Goal: Transaction & Acquisition: Purchase product/service

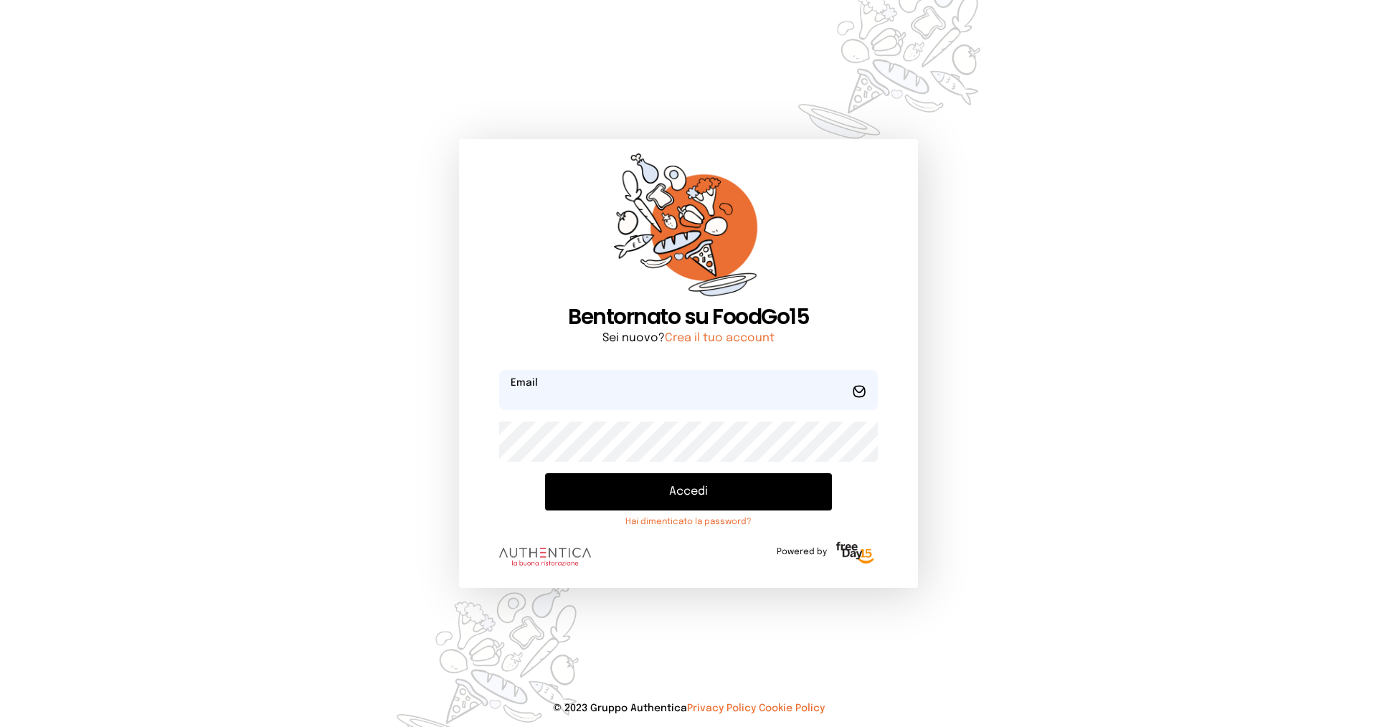
type input "**********"
click at [709, 492] on button "Accedi" at bounding box center [688, 491] width 287 height 37
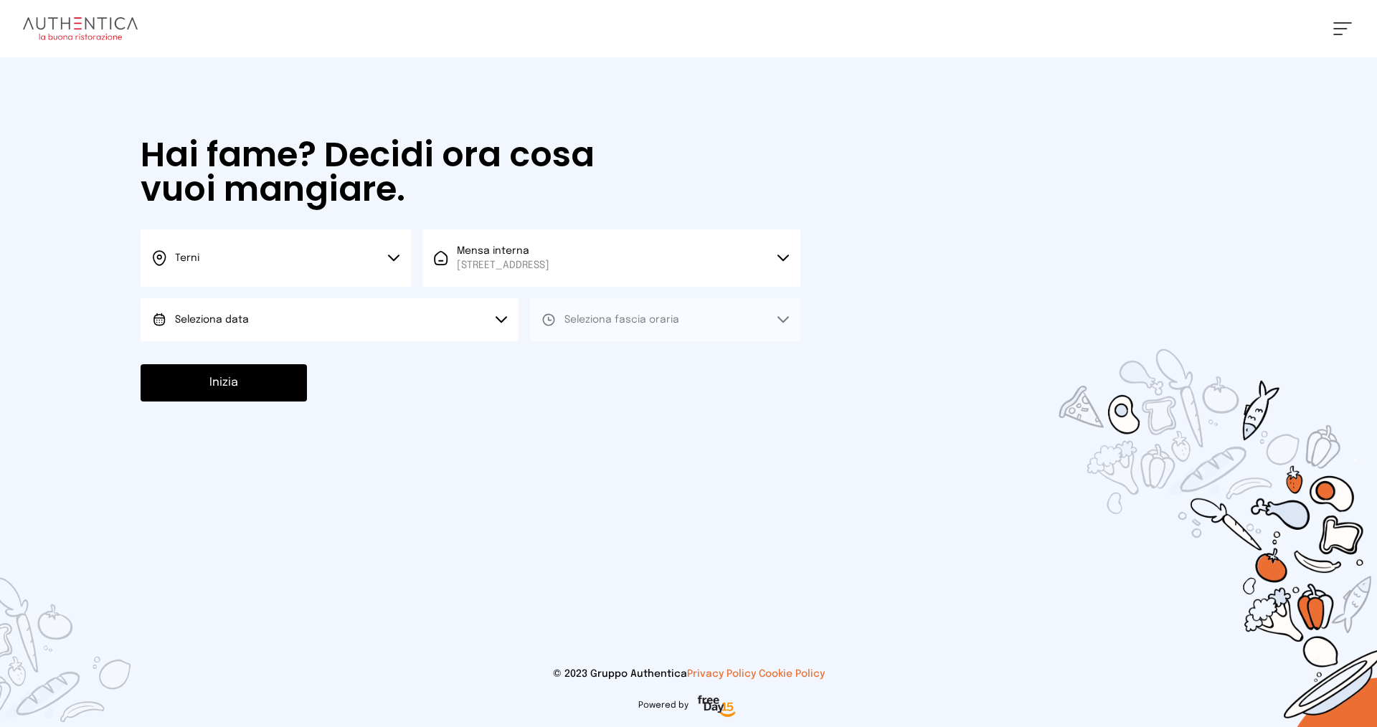
click at [352, 322] on button "Seleziona data" at bounding box center [330, 319] width 378 height 43
click at [299, 358] on li "[DATE], [DATE]" at bounding box center [330, 359] width 378 height 37
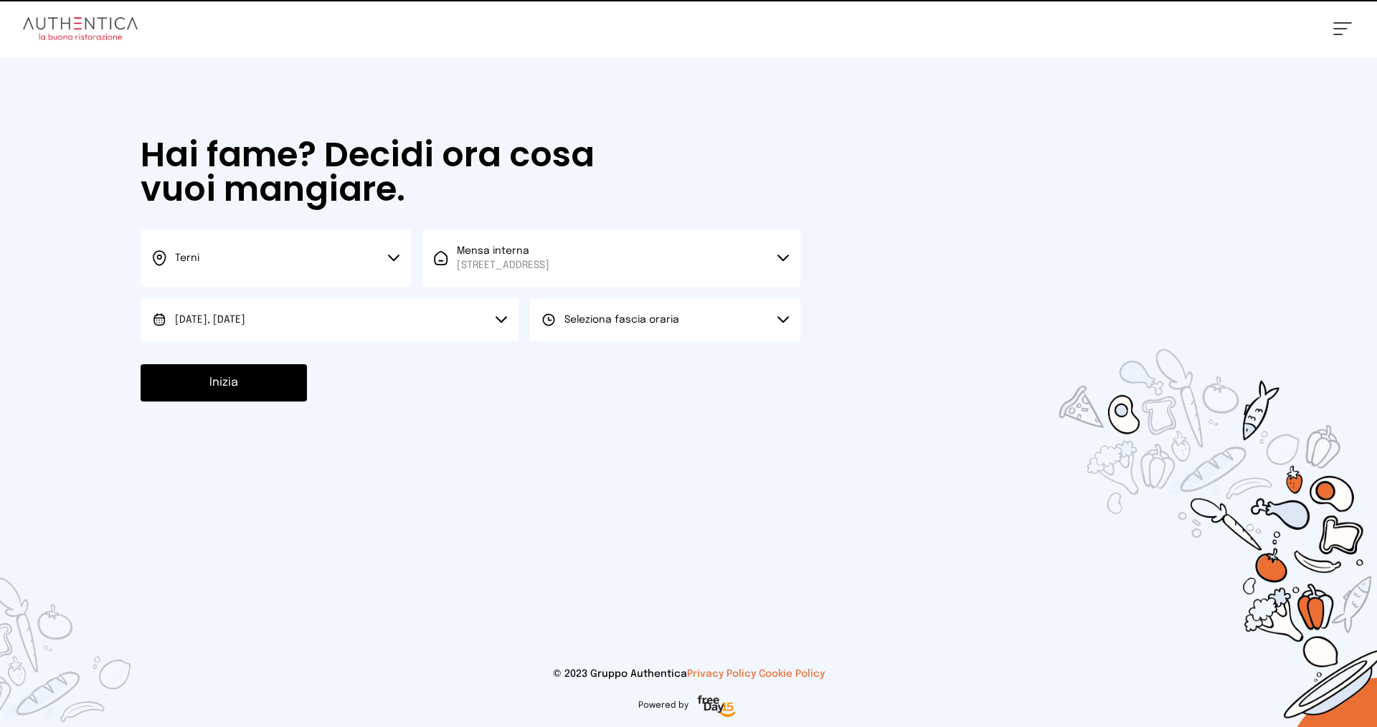
click at [565, 326] on span "Seleziona fascia oraria" at bounding box center [621, 320] width 115 height 14
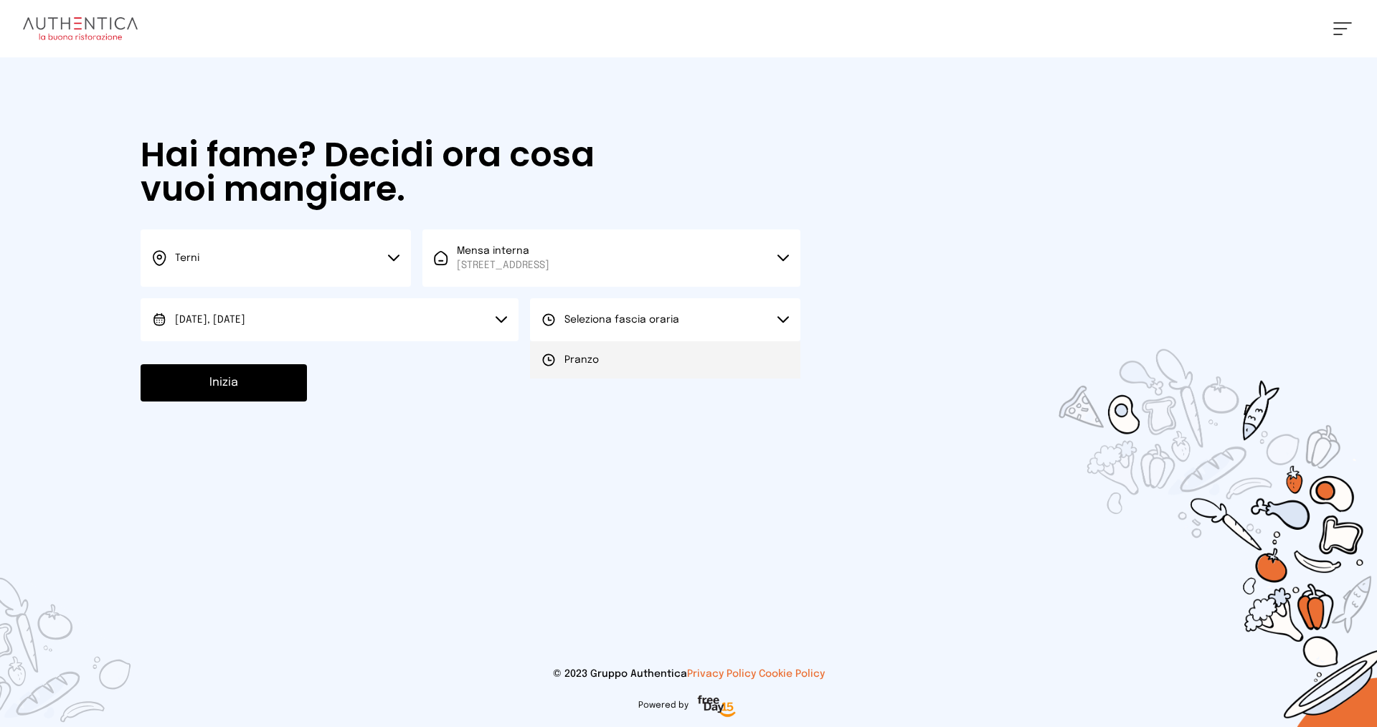
click at [601, 359] on li "Pranzo" at bounding box center [665, 359] width 270 height 37
click at [270, 380] on button "Inizia" at bounding box center [224, 382] width 166 height 37
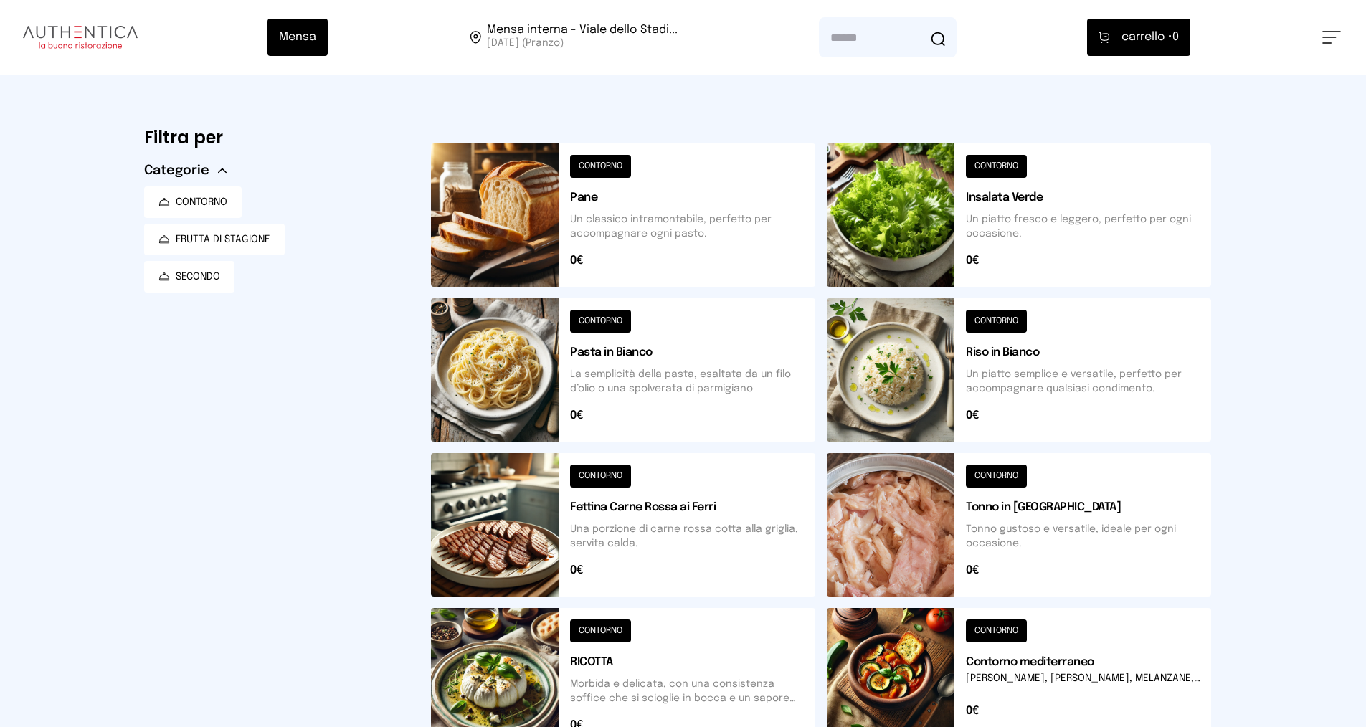
scroll to position [143, 0]
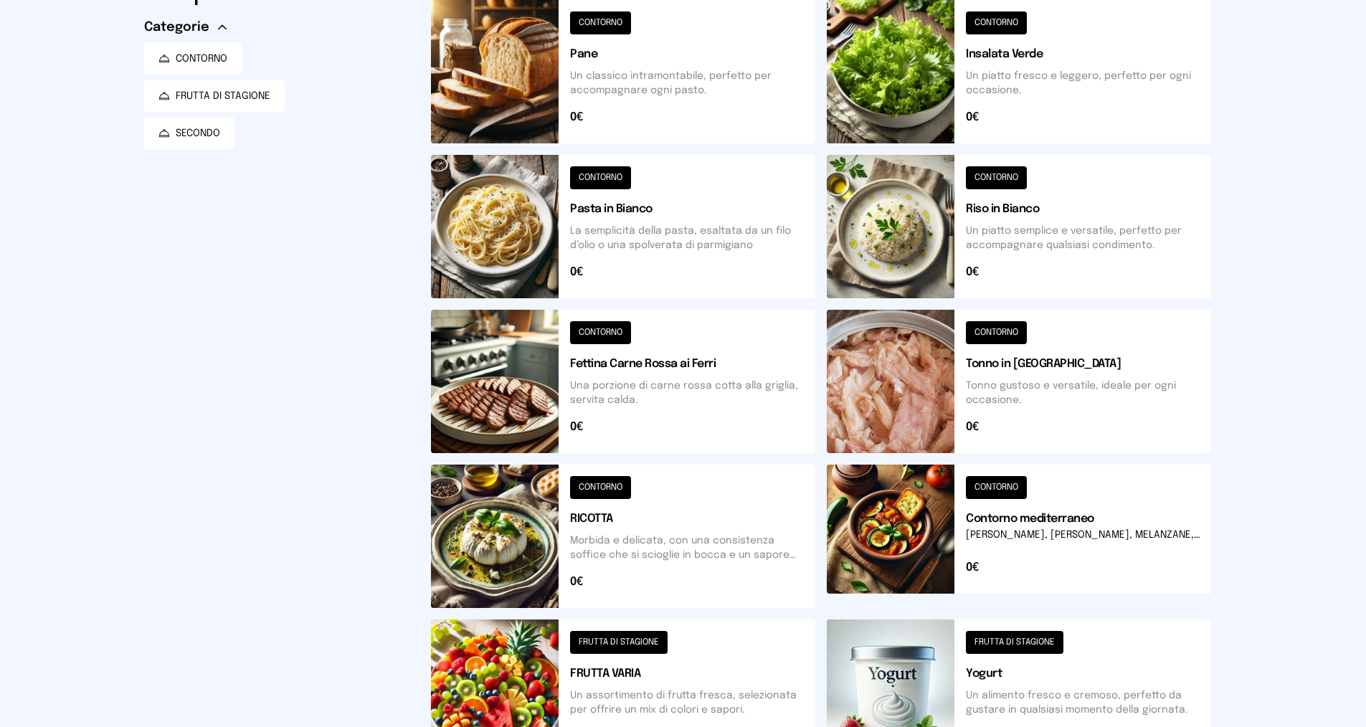
click at [772, 370] on button at bounding box center [623, 381] width 384 height 143
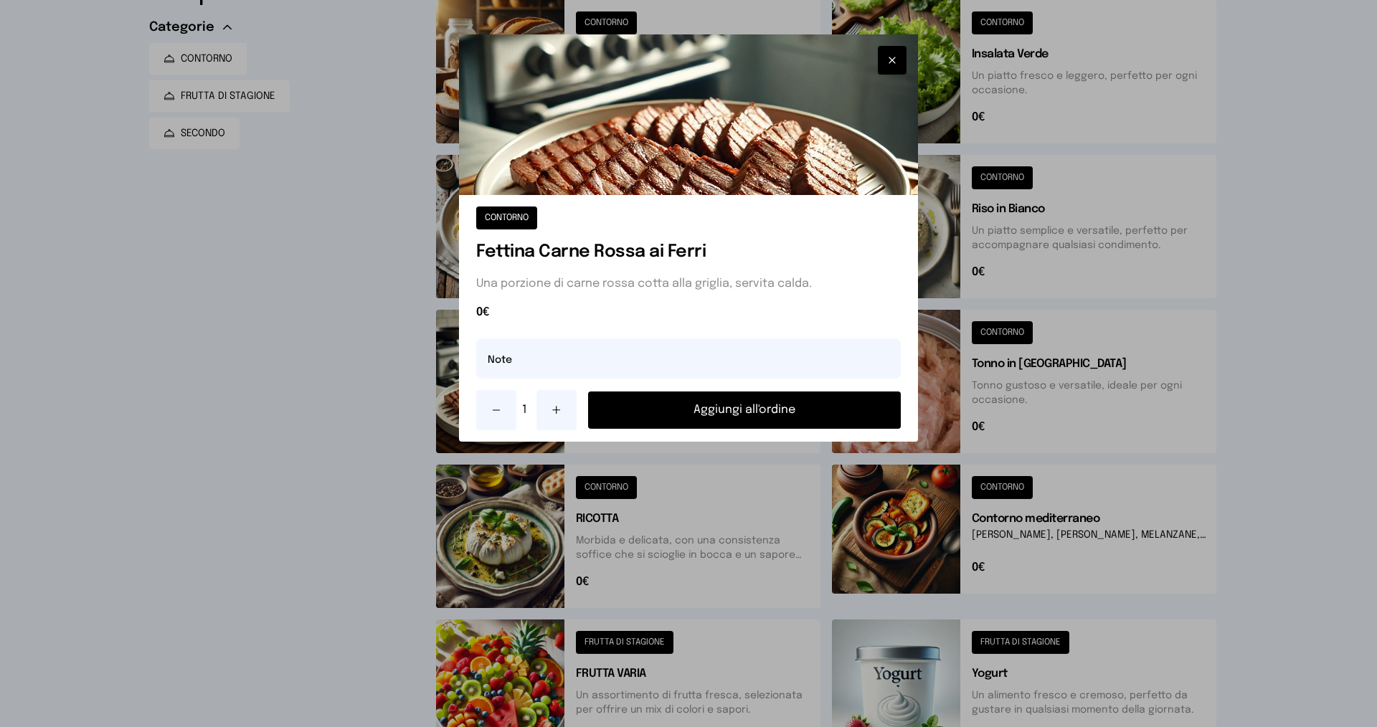
click at [891, 62] on icon "button" at bounding box center [891, 60] width 11 height 14
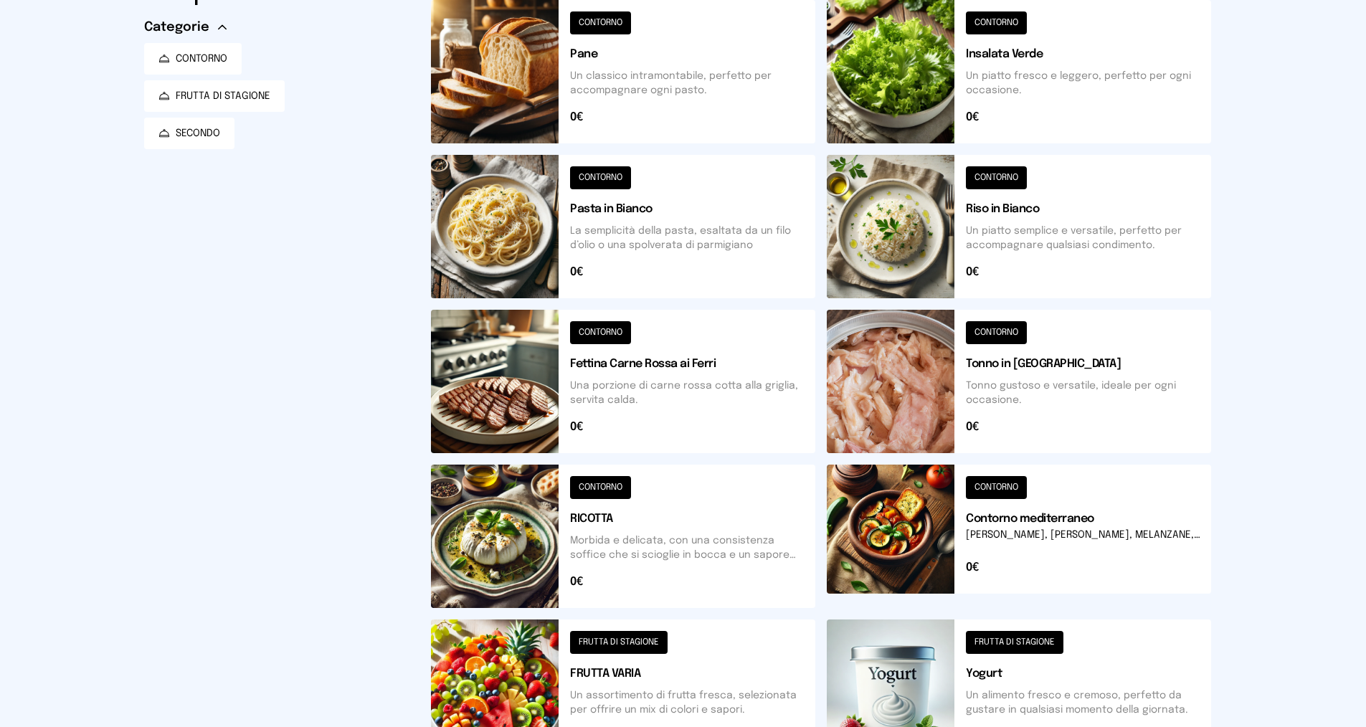
click at [1074, 101] on button at bounding box center [1019, 71] width 384 height 143
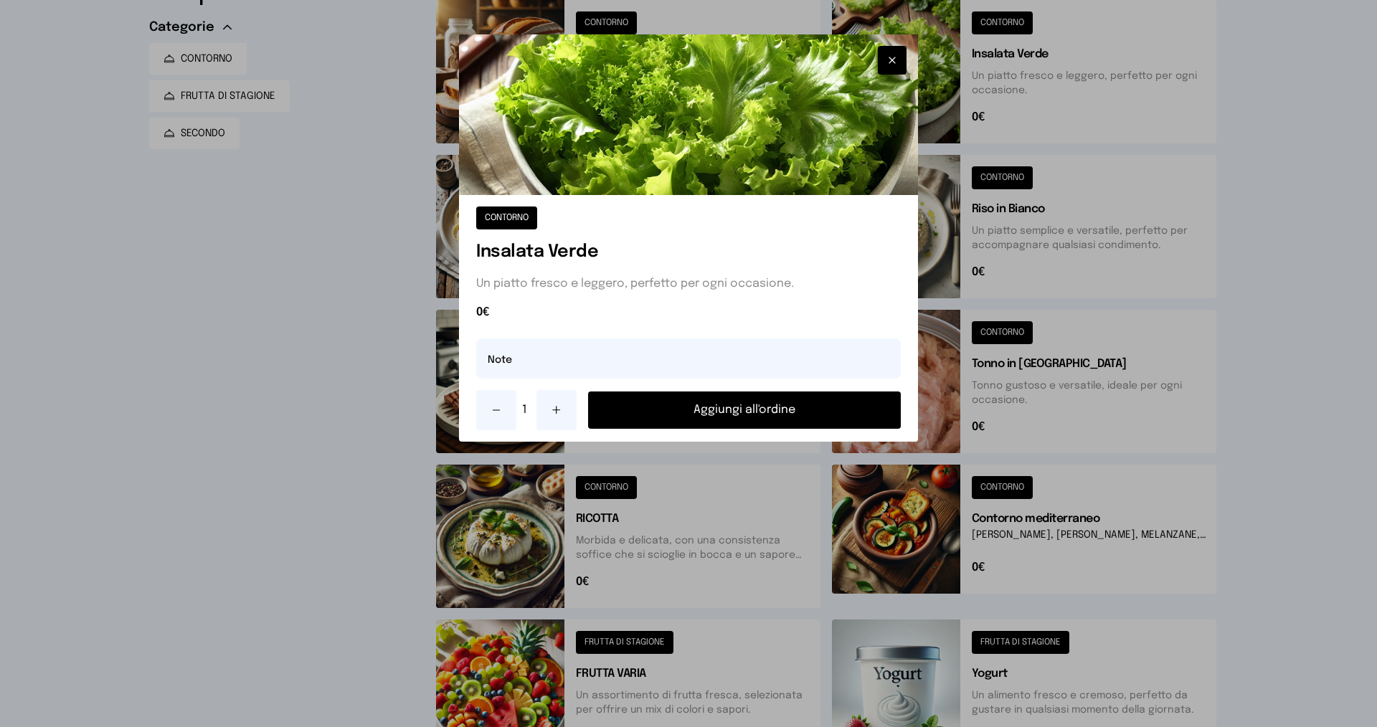
click at [720, 410] on button "Aggiungi all'ordine" at bounding box center [744, 410] width 313 height 37
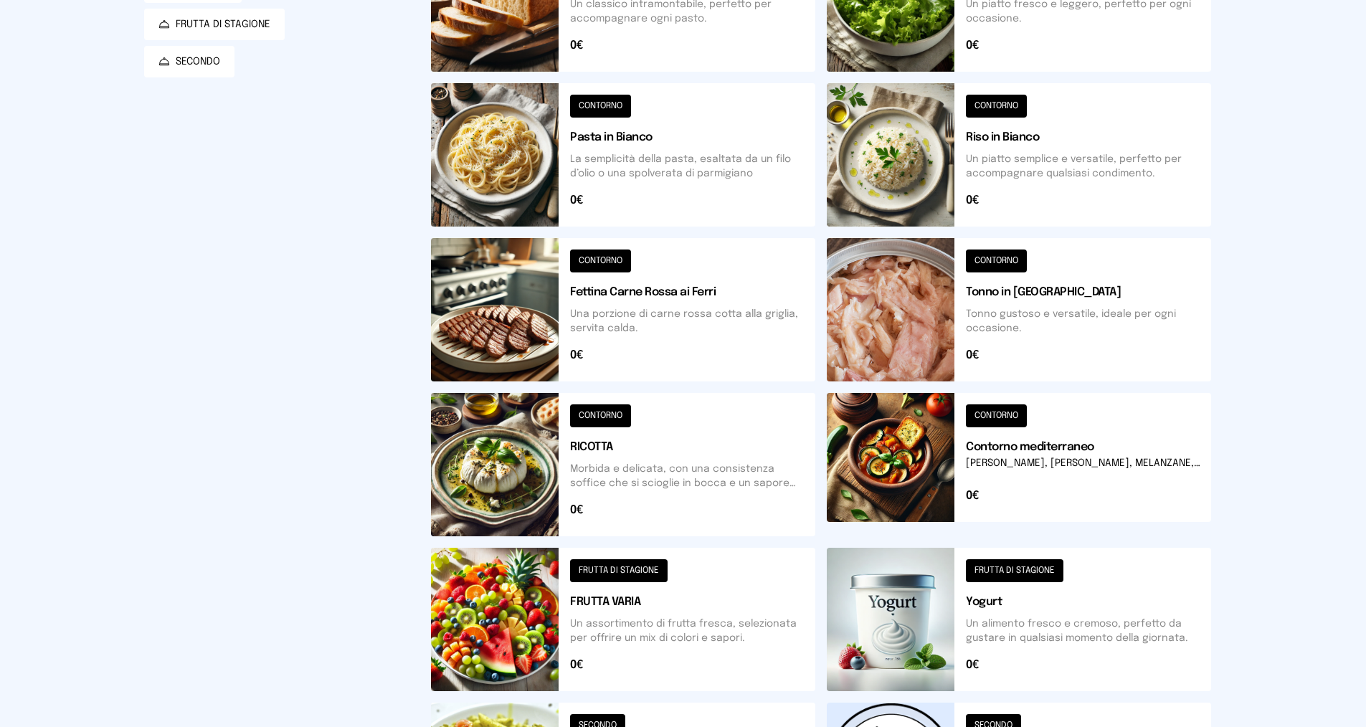
scroll to position [359, 0]
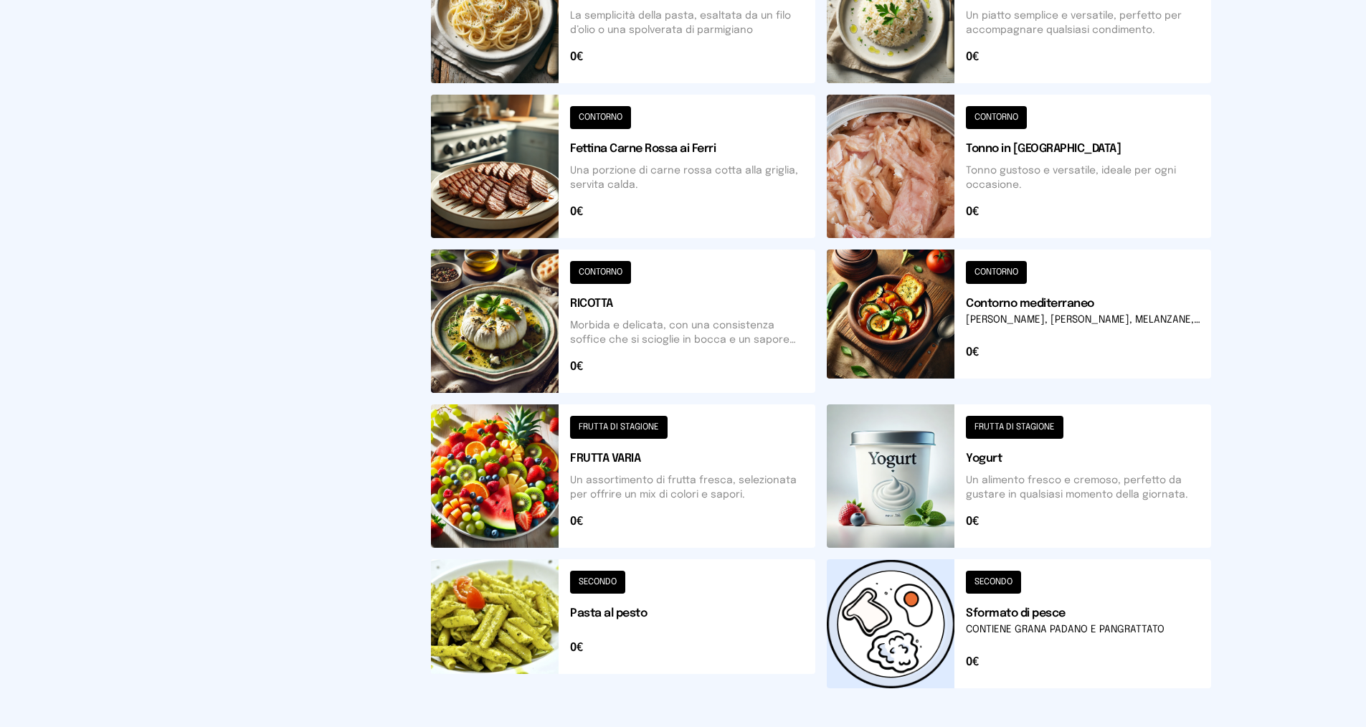
click at [1083, 308] on button at bounding box center [1019, 321] width 384 height 143
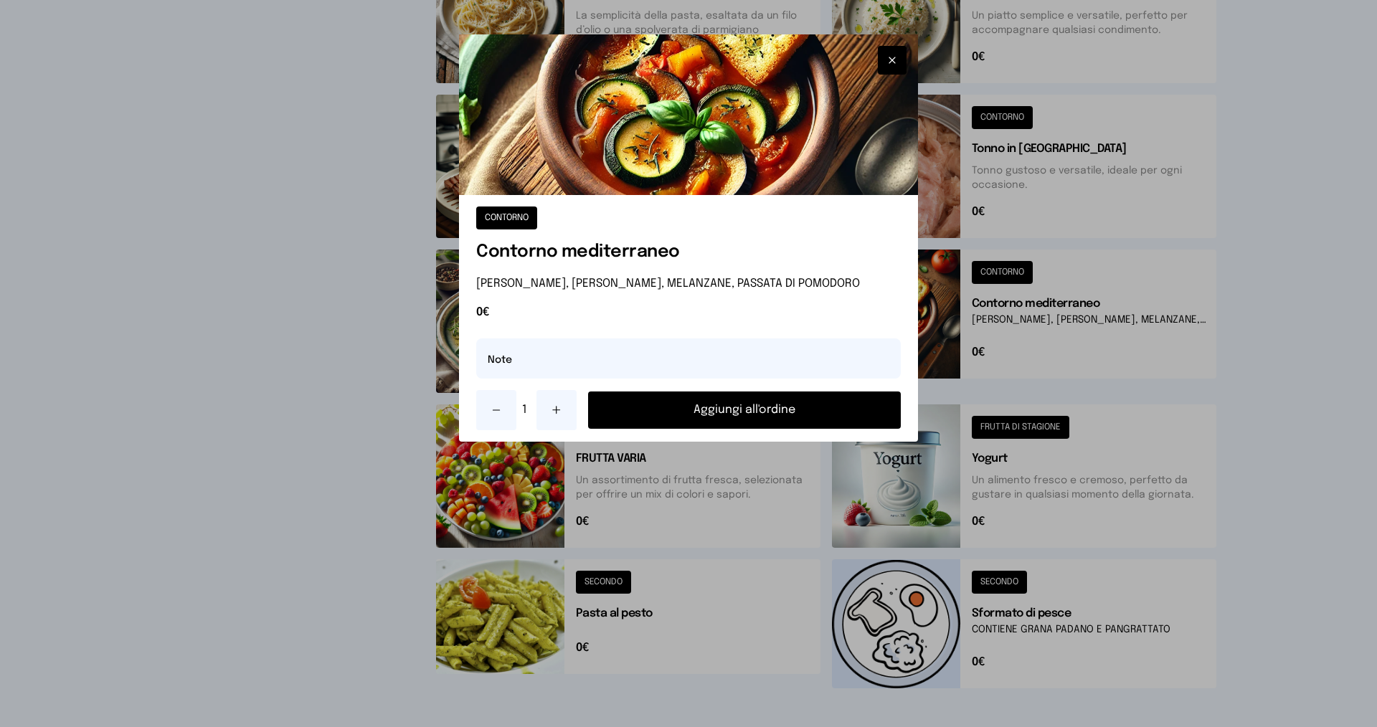
click at [704, 402] on button "Aggiungi all'ordine" at bounding box center [744, 410] width 313 height 37
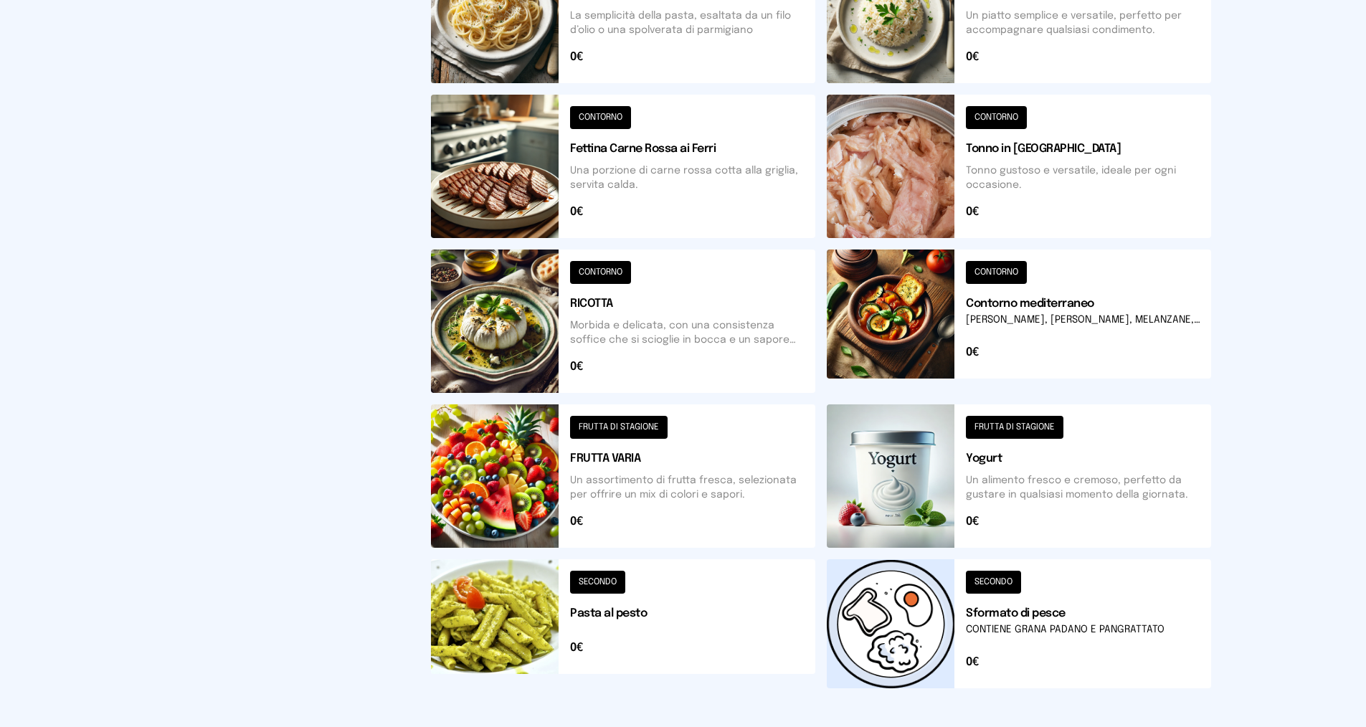
drag, startPoint x: 704, startPoint y: 402, endPoint x: 1254, endPoint y: 356, distance: 551.4
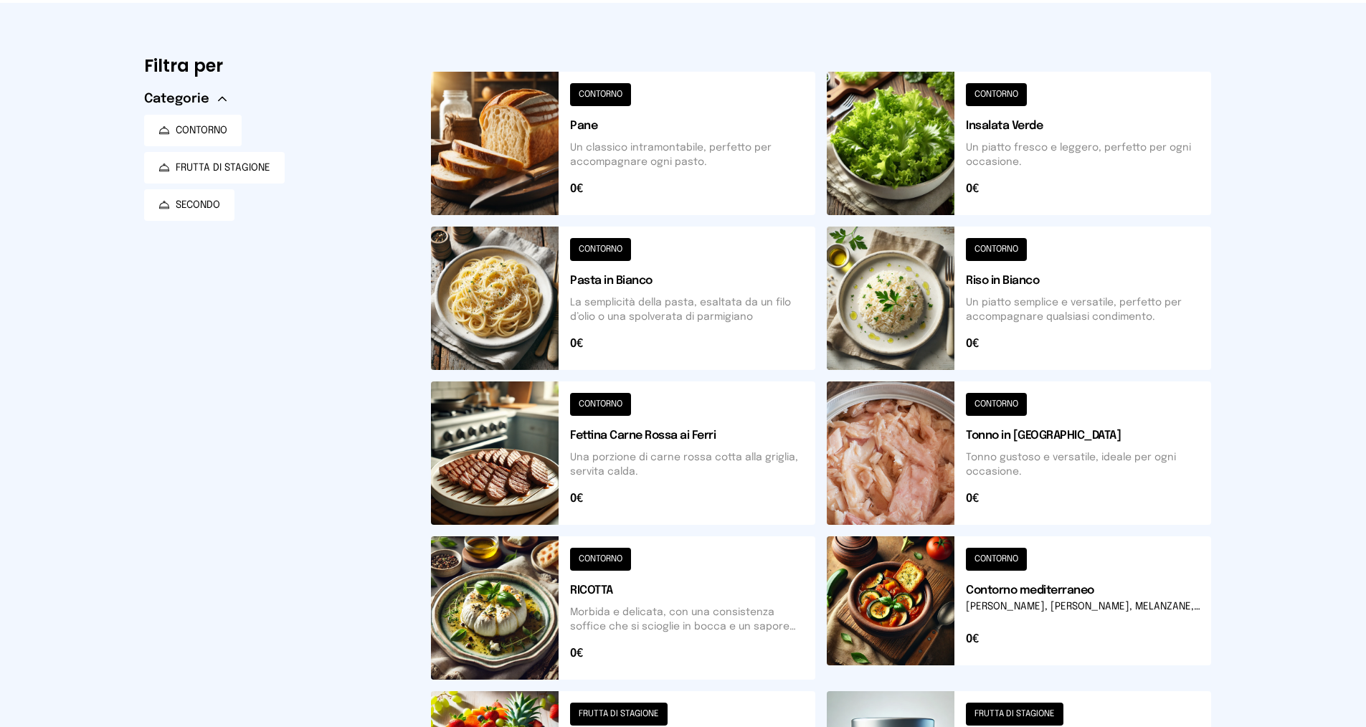
scroll to position [0, 0]
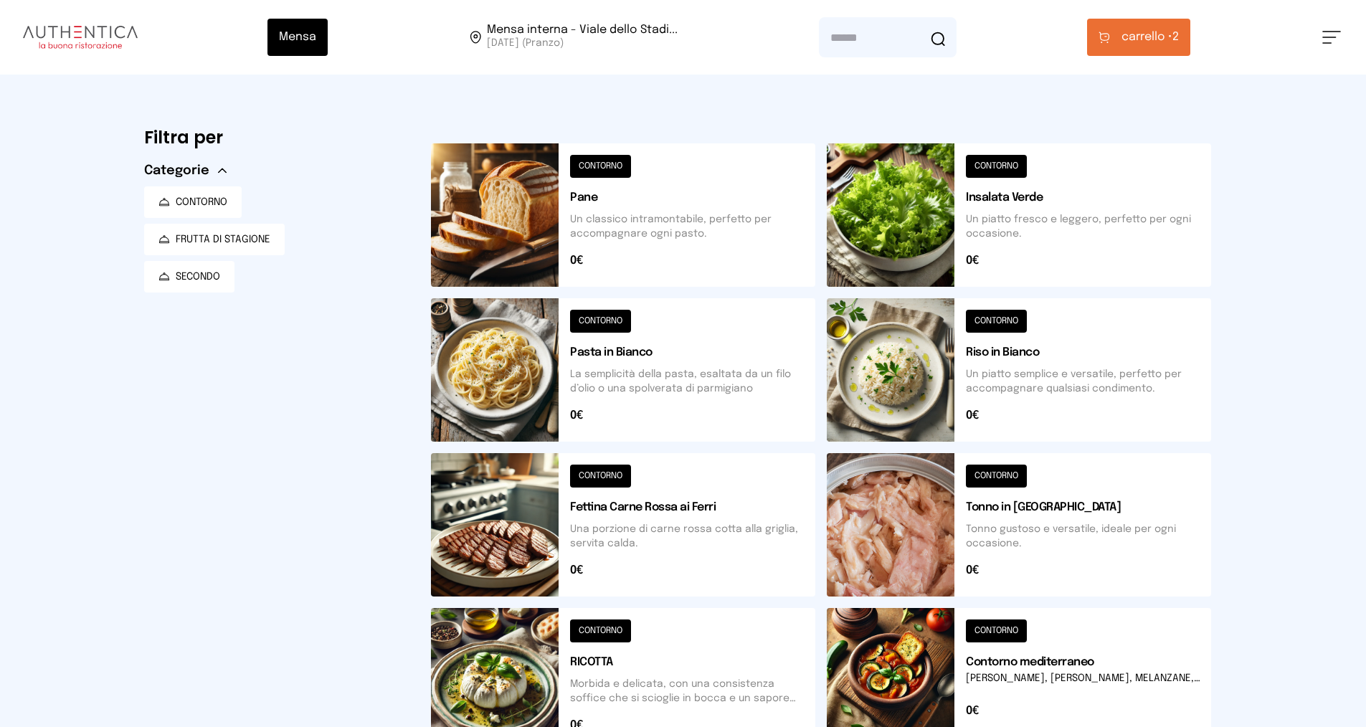
click at [1137, 44] on span "carrello •" at bounding box center [1147, 37] width 51 height 17
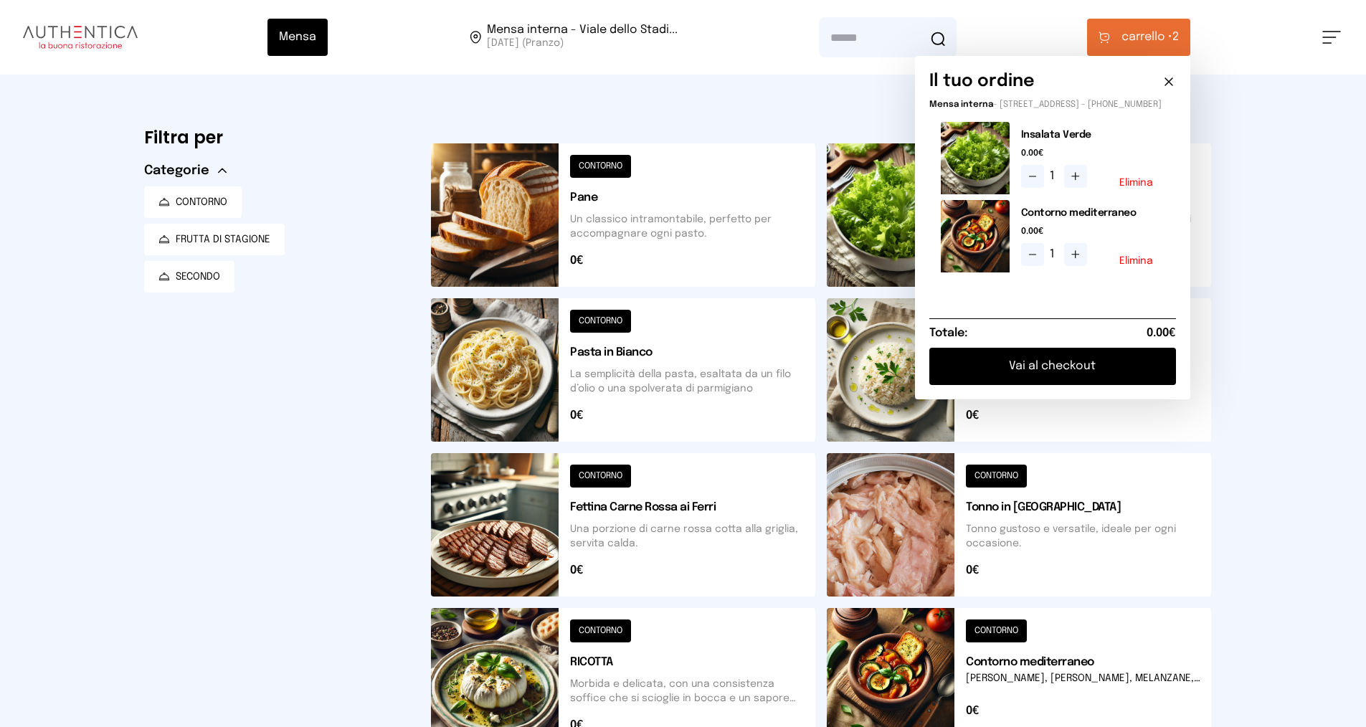
click at [1134, 266] on button "Elimina" at bounding box center [1137, 261] width 34 height 10
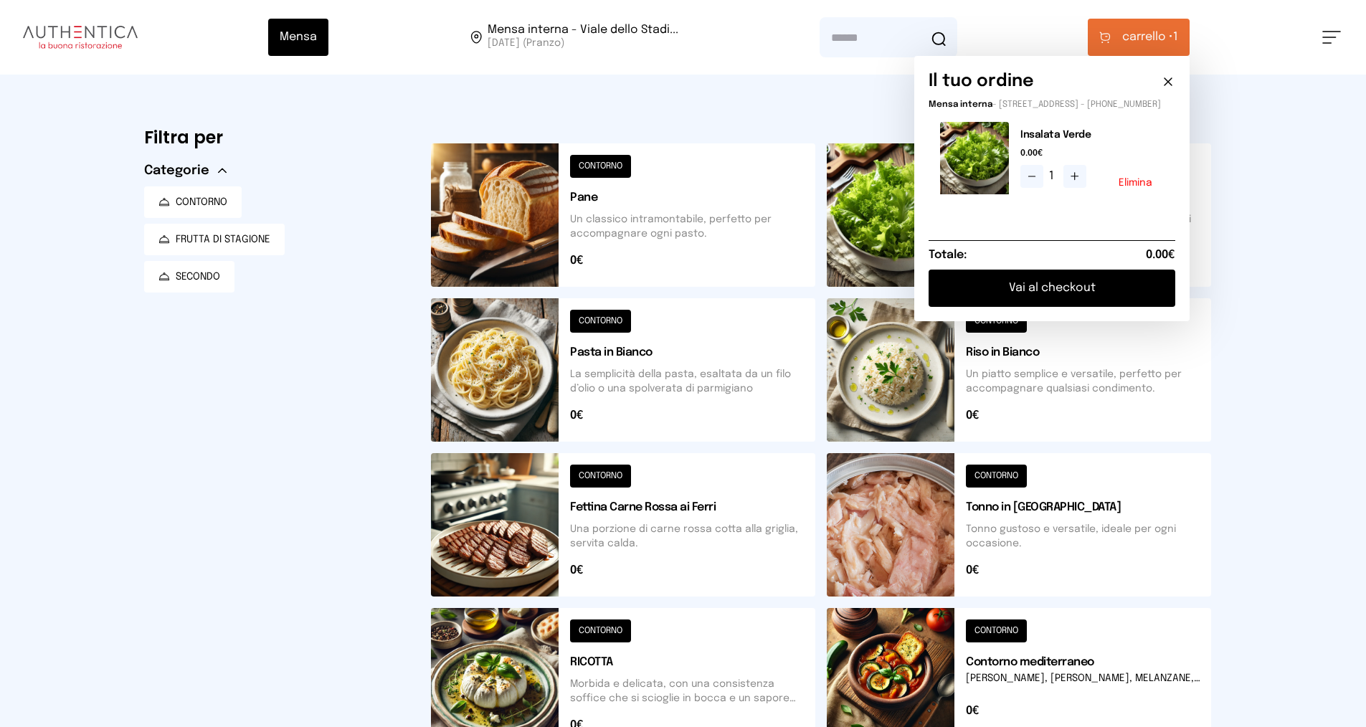
click at [620, 546] on button at bounding box center [623, 524] width 384 height 143
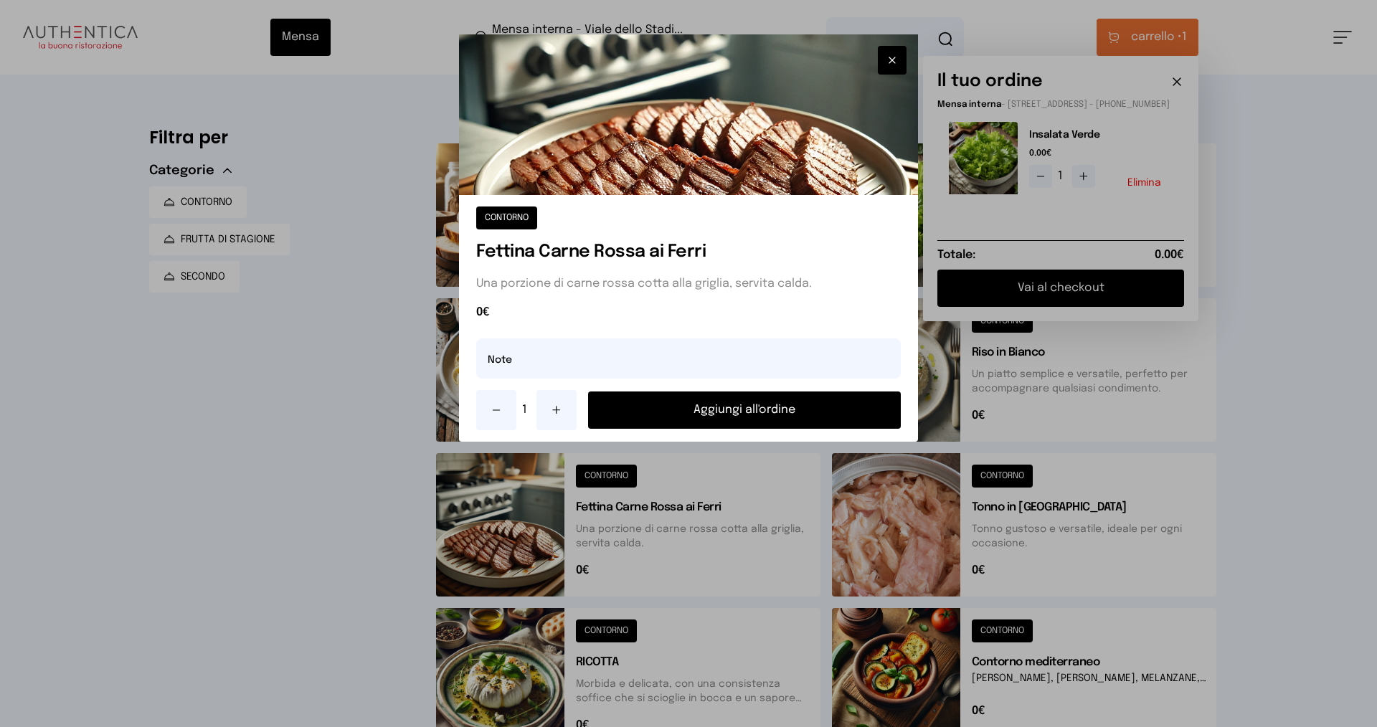
click at [566, 407] on button at bounding box center [556, 410] width 40 height 40
click at [749, 415] on button "Aggiungi all'ordine" at bounding box center [744, 410] width 313 height 37
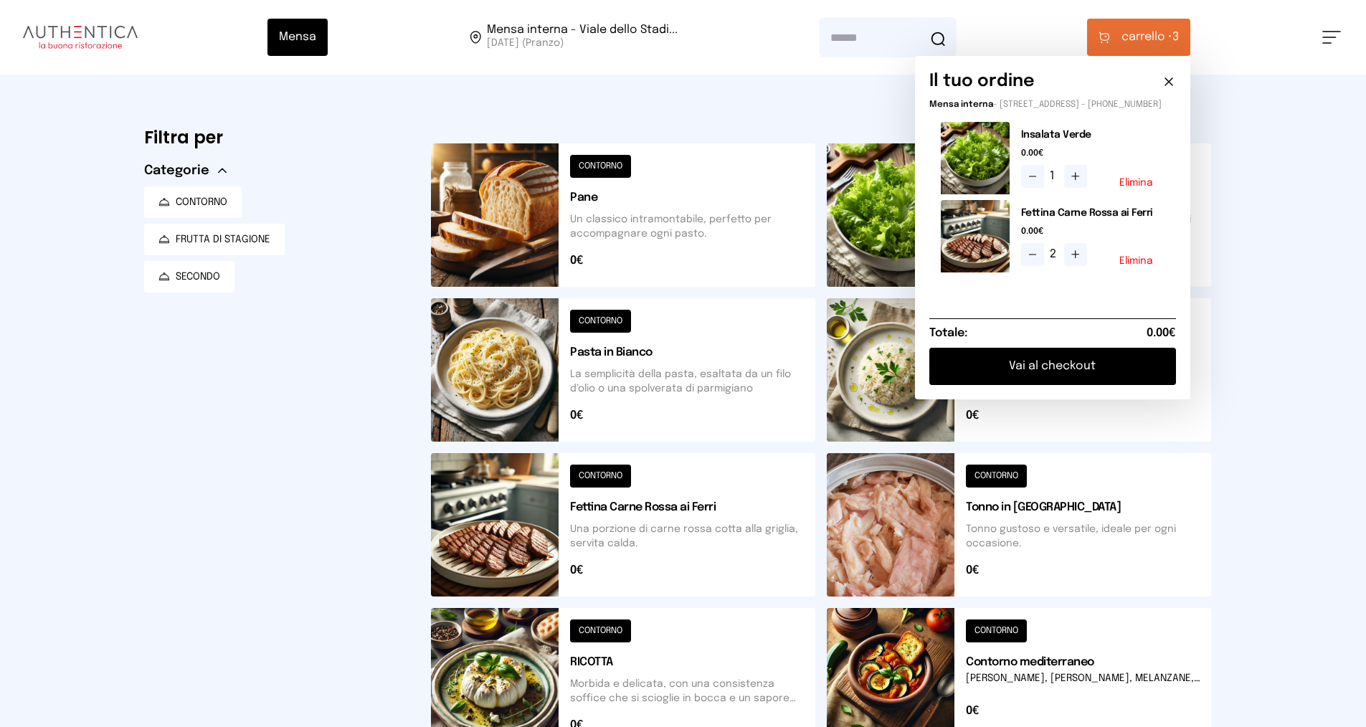
click at [1075, 182] on icon at bounding box center [1075, 176] width 11 height 11
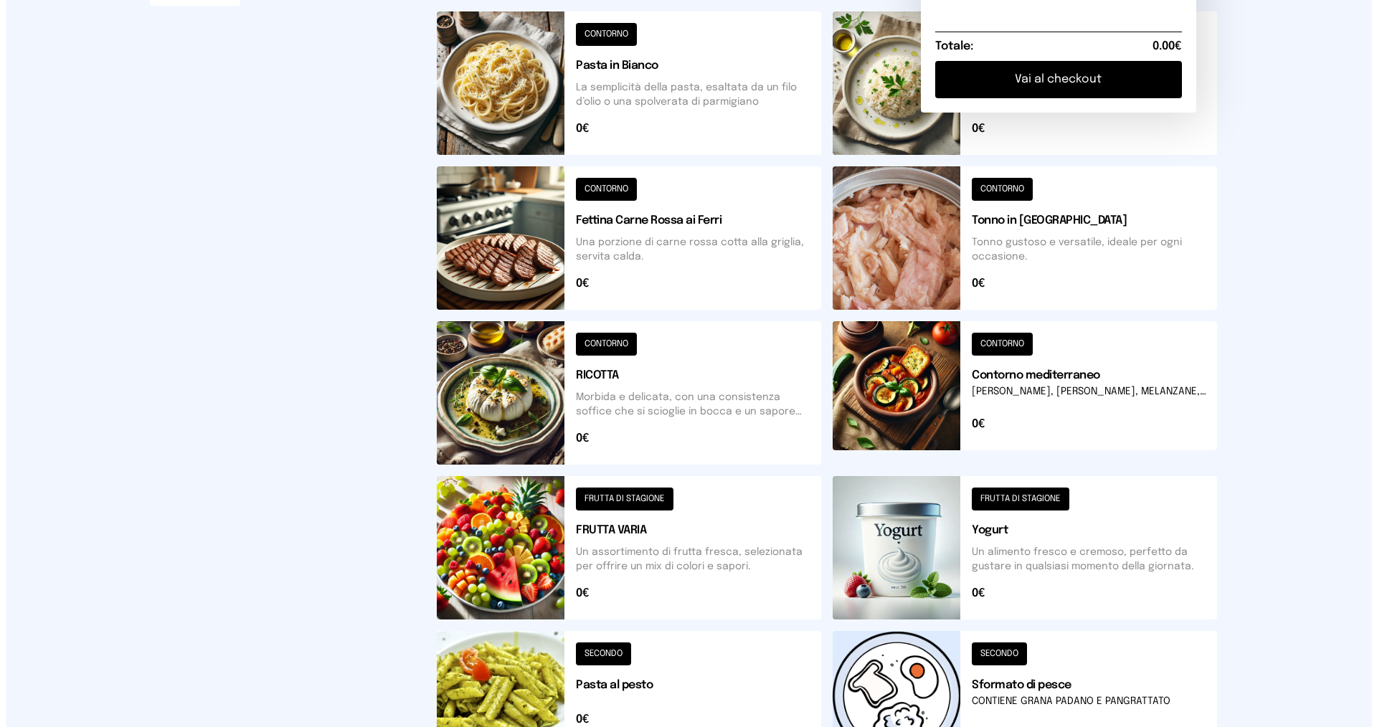
scroll to position [359, 0]
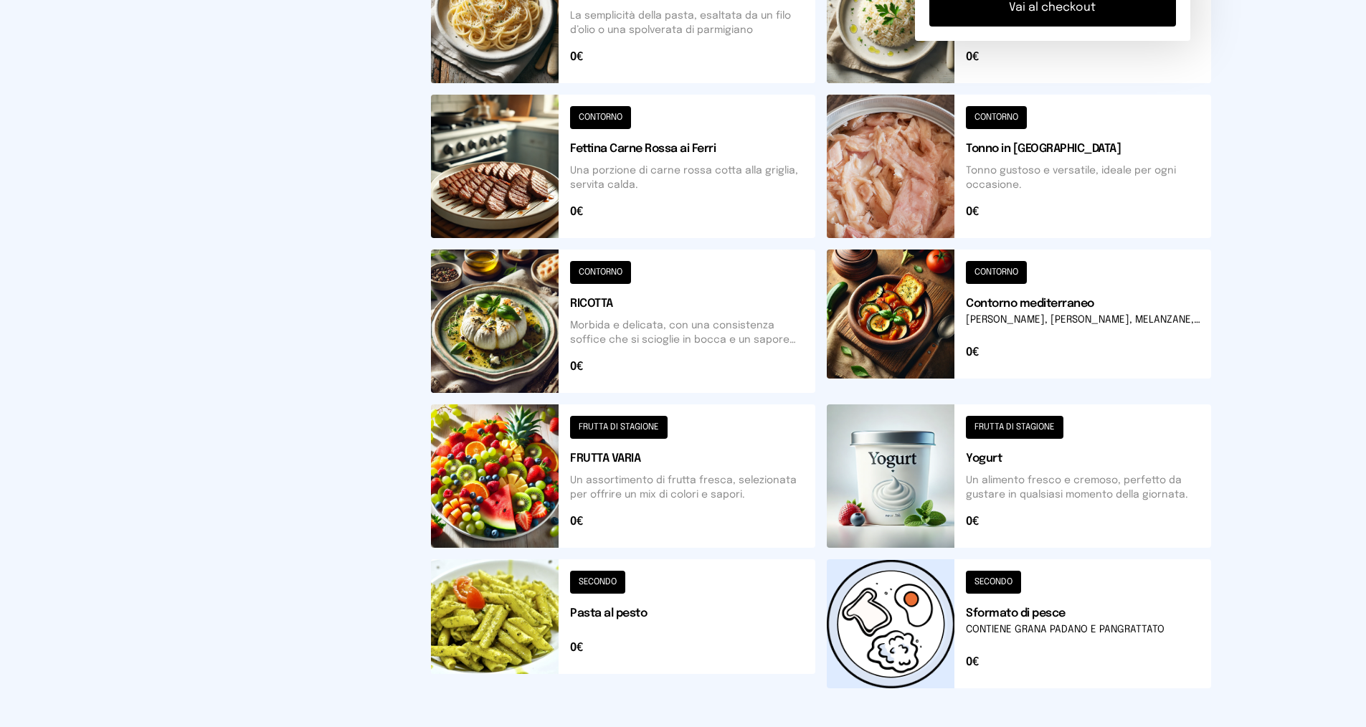
click at [661, 485] on button at bounding box center [623, 476] width 384 height 143
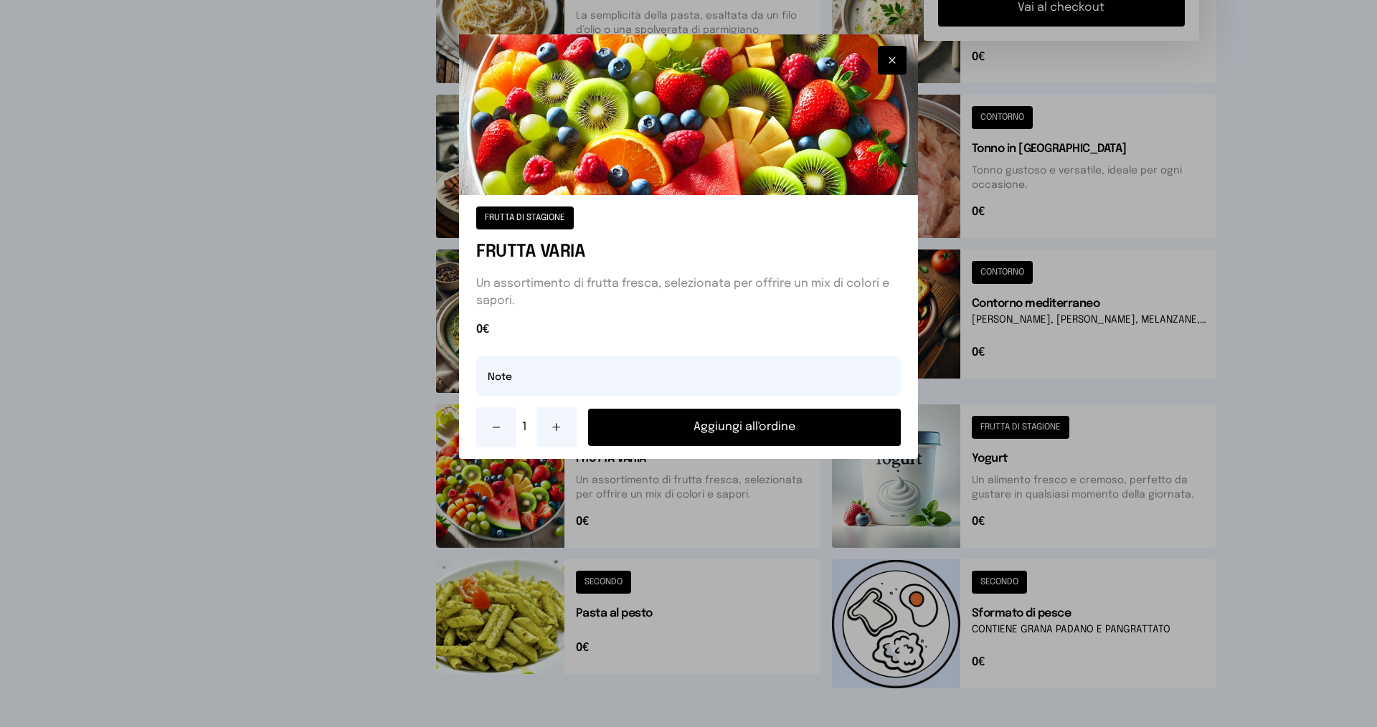
click at [552, 423] on icon at bounding box center [556, 427] width 11 height 11
click at [800, 420] on button "Aggiungi all'ordine" at bounding box center [744, 427] width 313 height 37
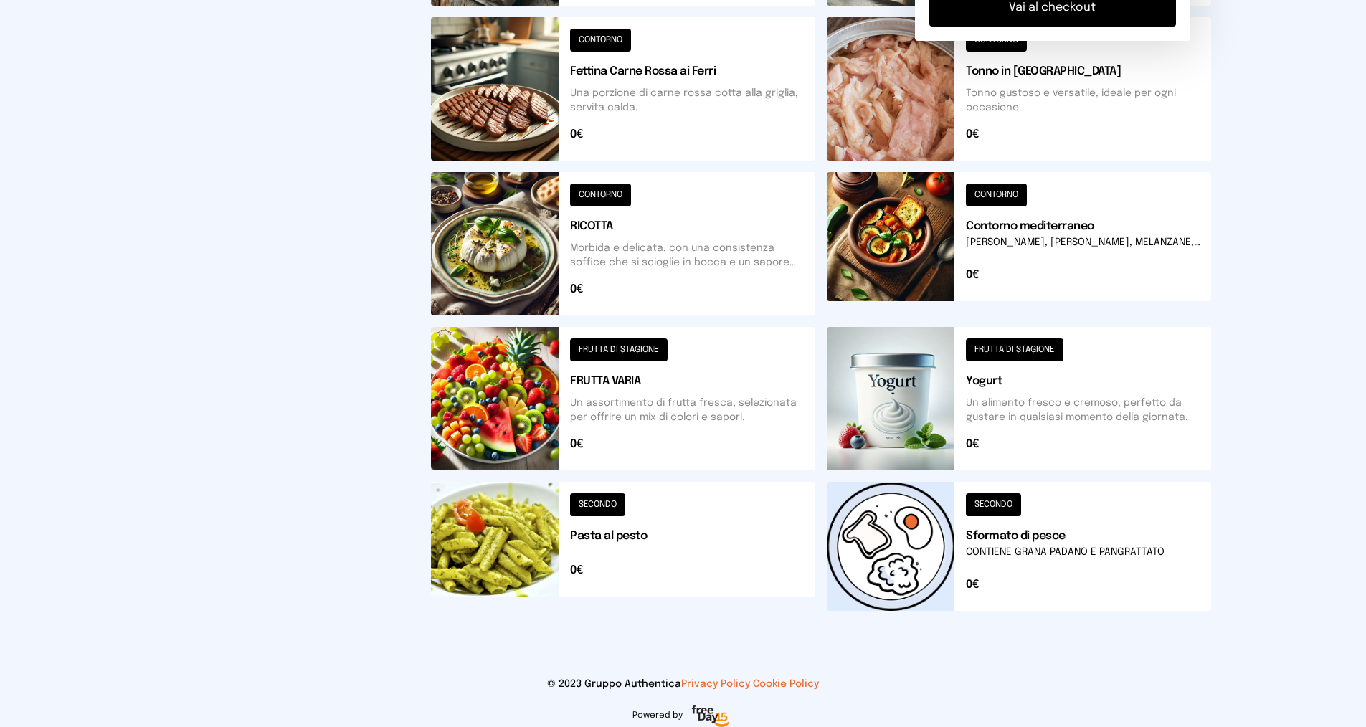
scroll to position [293, 0]
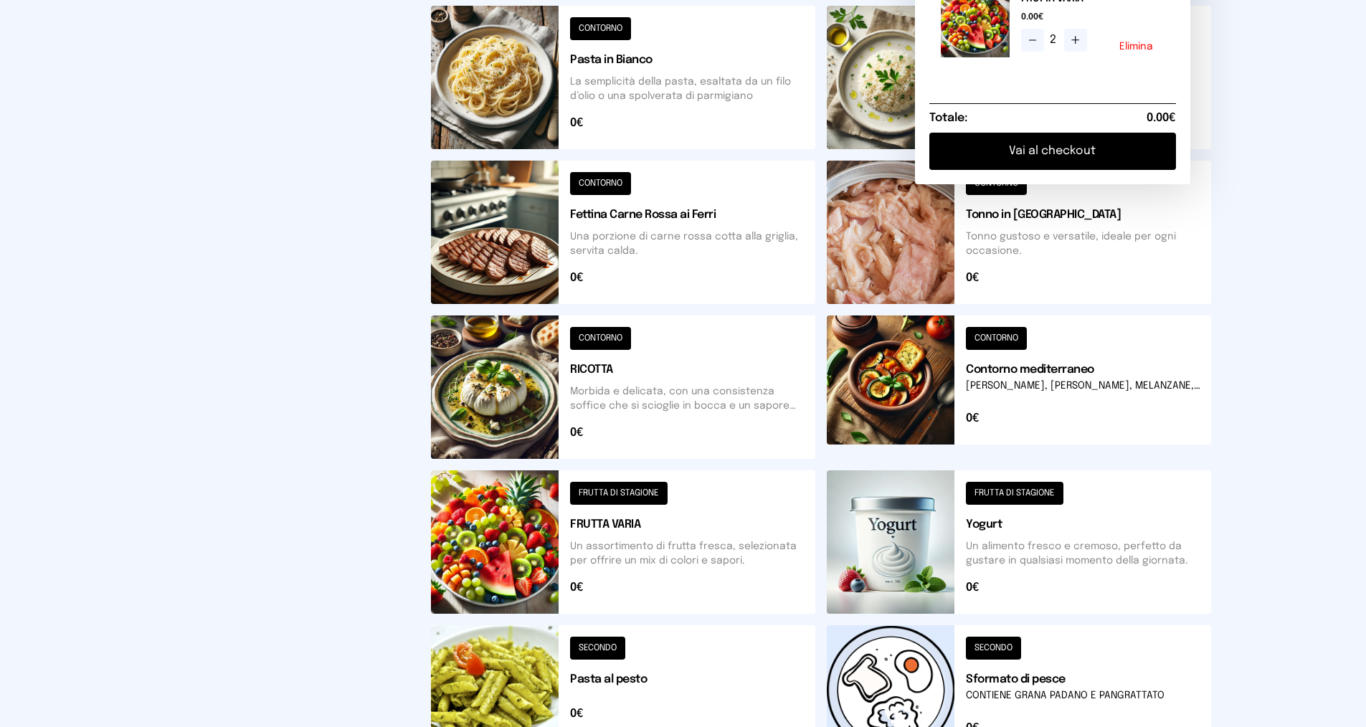
click at [736, 408] on button at bounding box center [623, 387] width 384 height 143
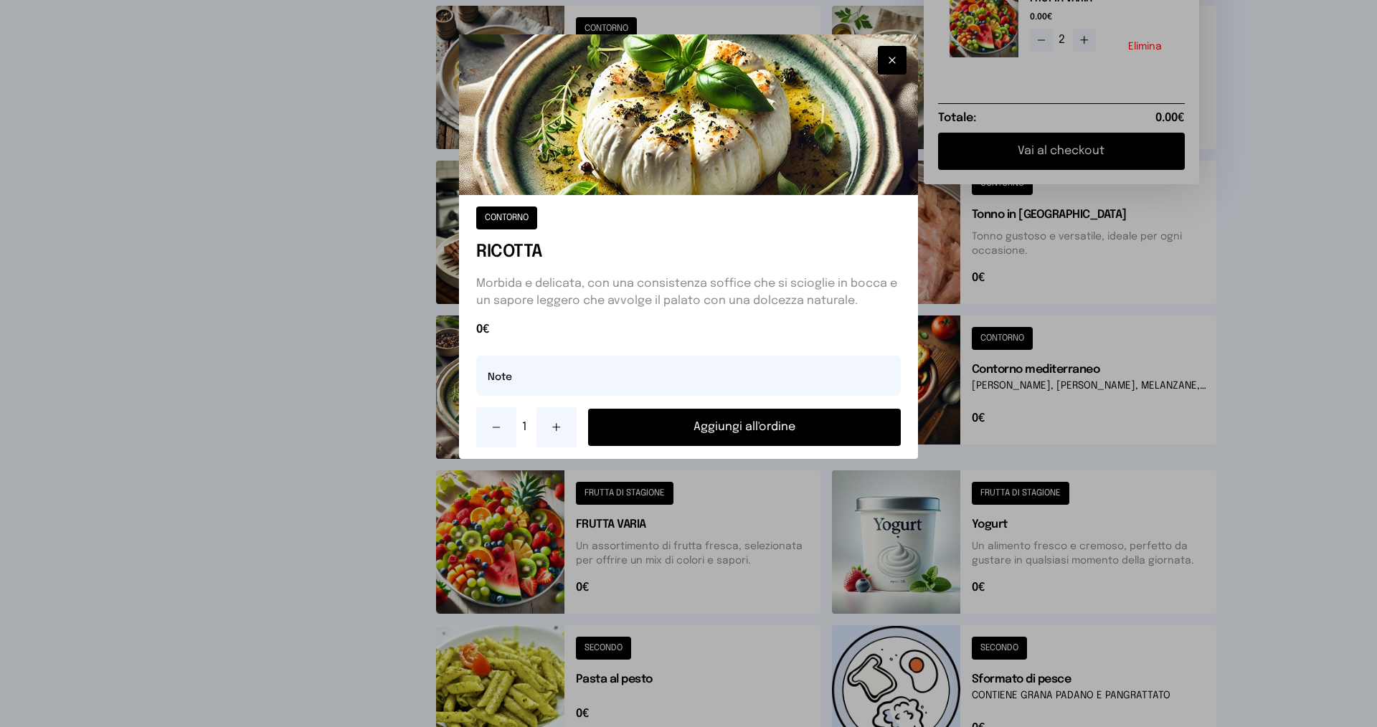
click at [666, 420] on button "Aggiungi all'ordine" at bounding box center [744, 427] width 313 height 37
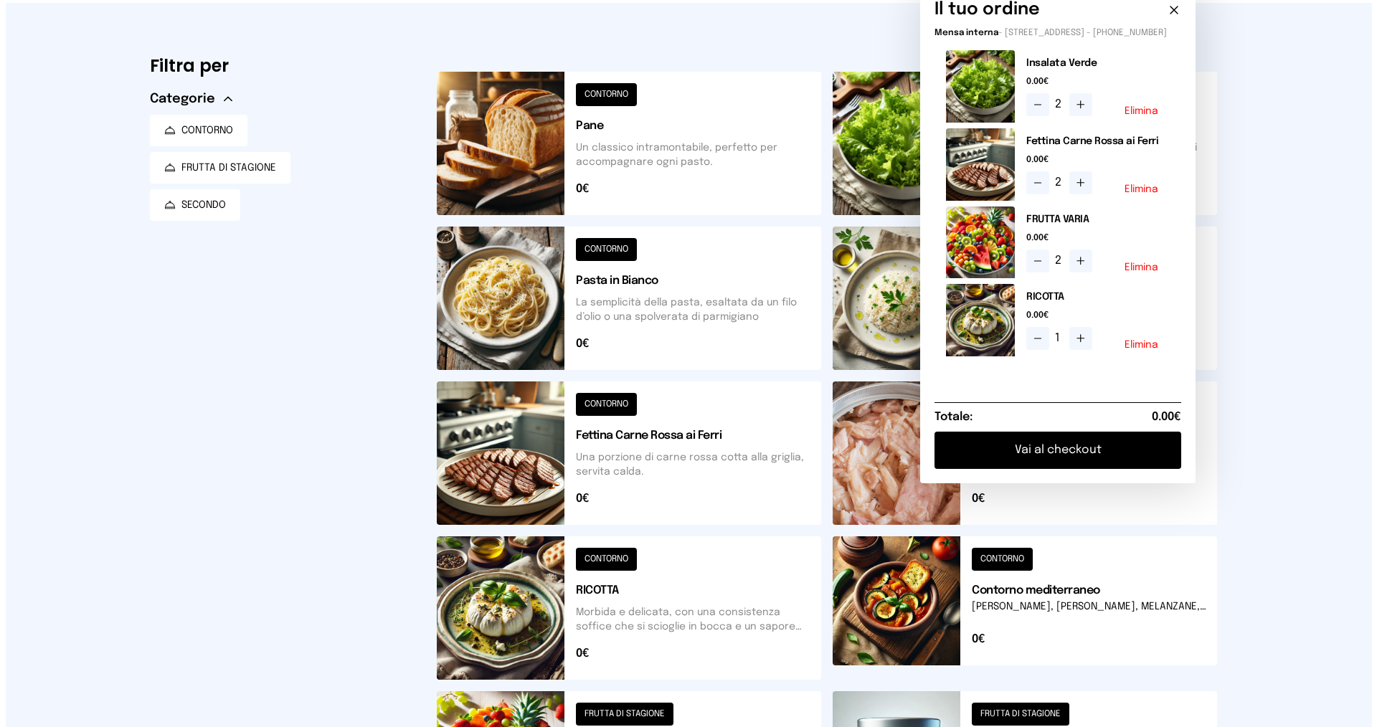
scroll to position [0, 0]
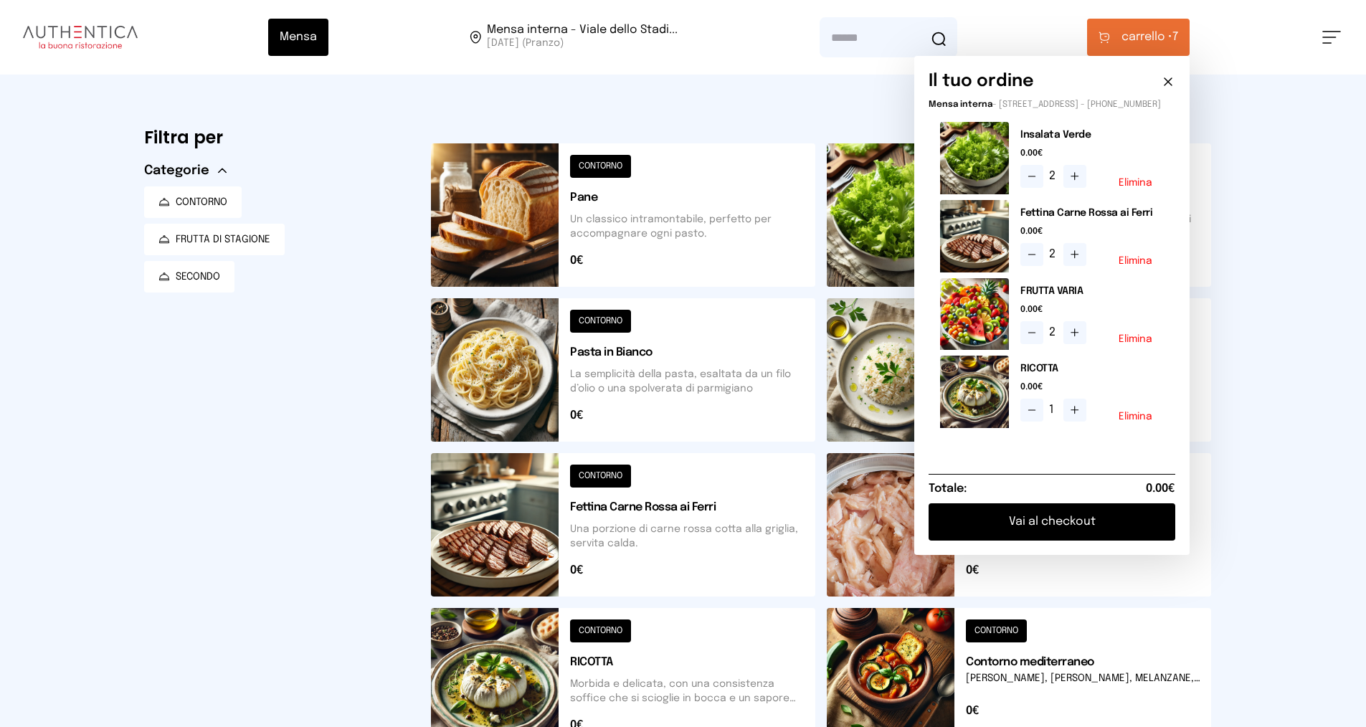
click at [1082, 529] on button "Vai al checkout" at bounding box center [1052, 521] width 247 height 37
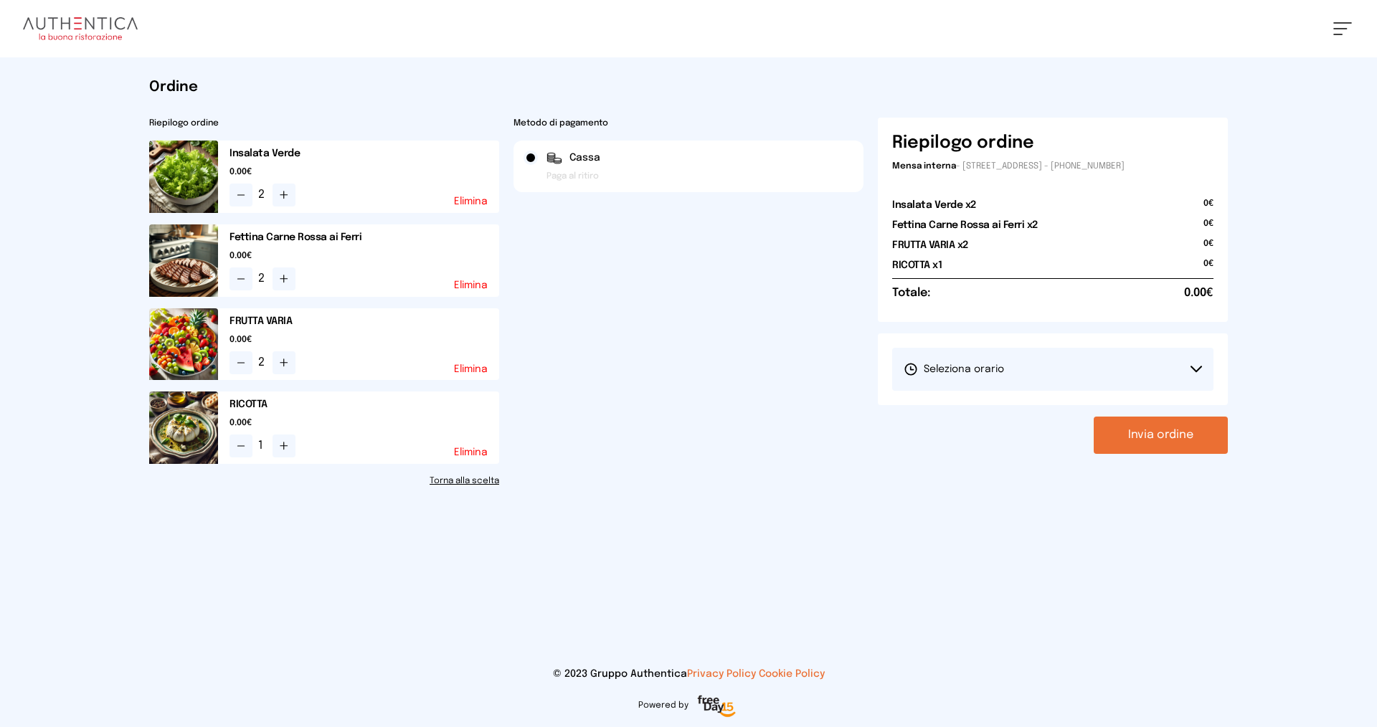
click at [981, 372] on span "Seleziona orario" at bounding box center [954, 369] width 100 height 14
click at [988, 409] on span "1° Turno (13:00 - 15:00)" at bounding box center [958, 409] width 108 height 14
drag, startPoint x: 1156, startPoint y: 443, endPoint x: 1137, endPoint y: 439, distance: 19.8
click at [1155, 443] on button "Invia ordine" at bounding box center [1161, 435] width 134 height 37
